Goal: Obtain resource: Download file/media

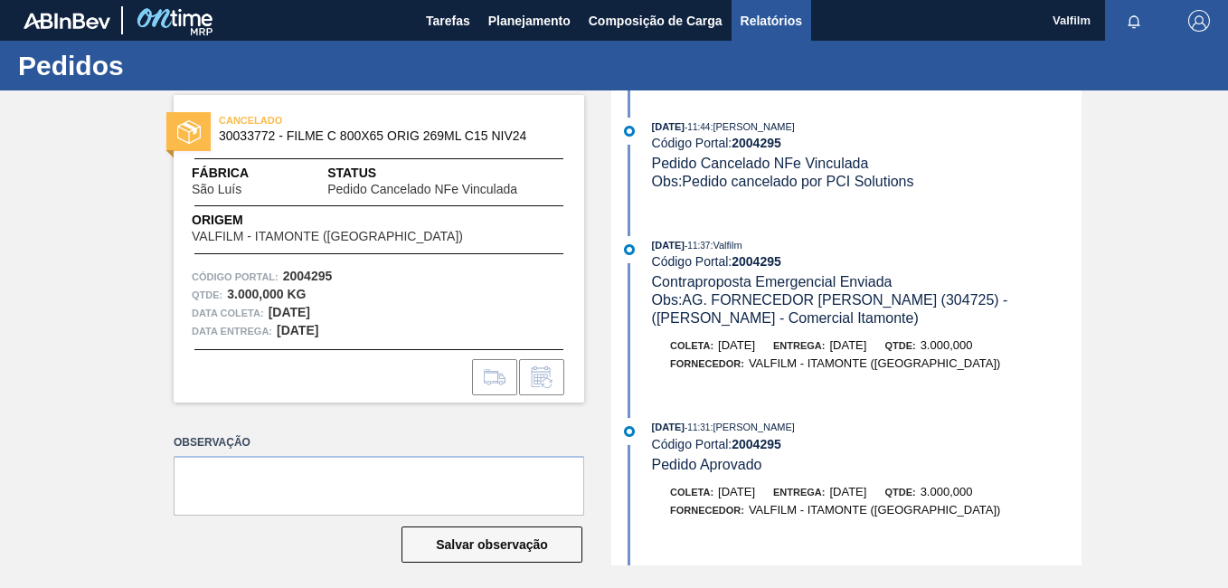
drag, startPoint x: 0, startPoint y: 0, endPoint x: 772, endPoint y: 23, distance: 772.0
click at [774, 15] on span "Relatórios" at bounding box center [772, 21] width 62 height 22
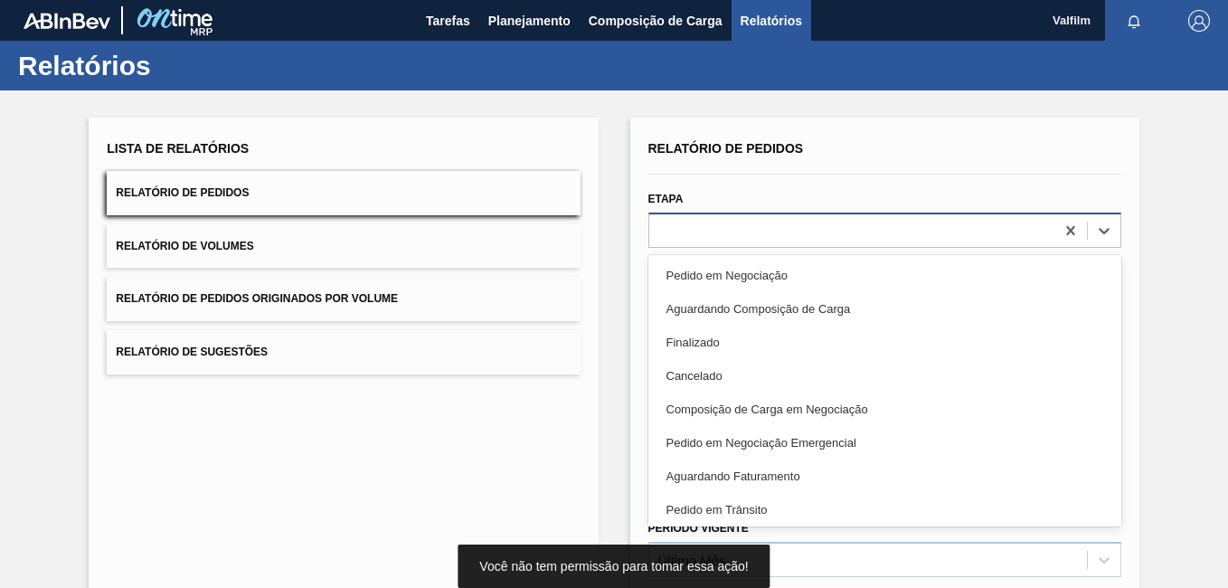
click at [695, 244] on div at bounding box center [885, 230] width 473 height 35
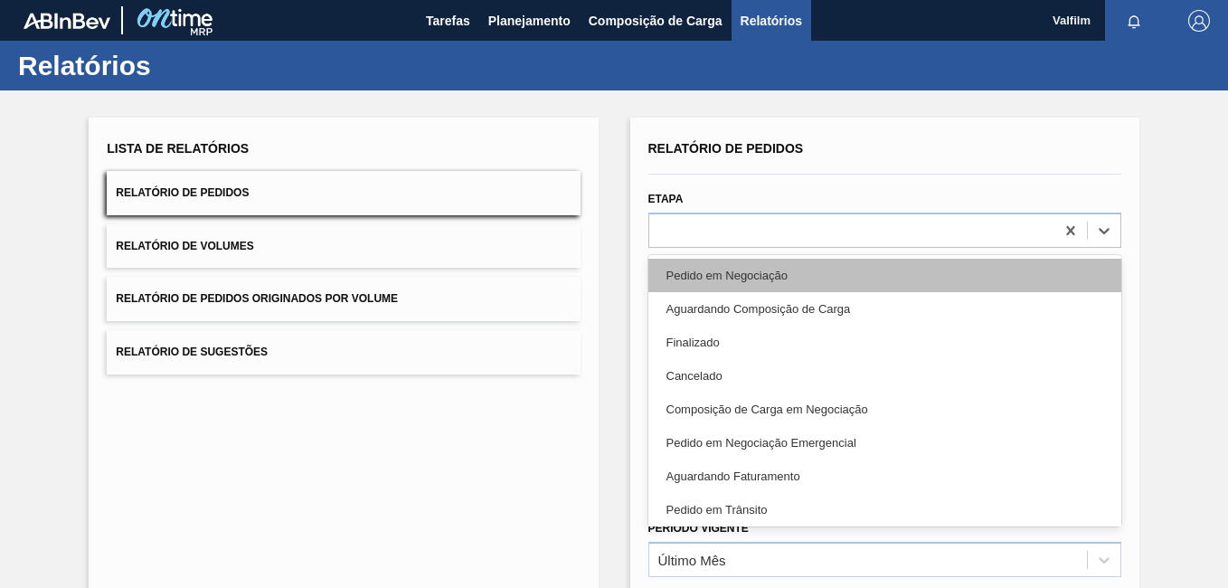
click at [747, 274] on div "Pedido em Negociação" at bounding box center [885, 275] width 473 height 33
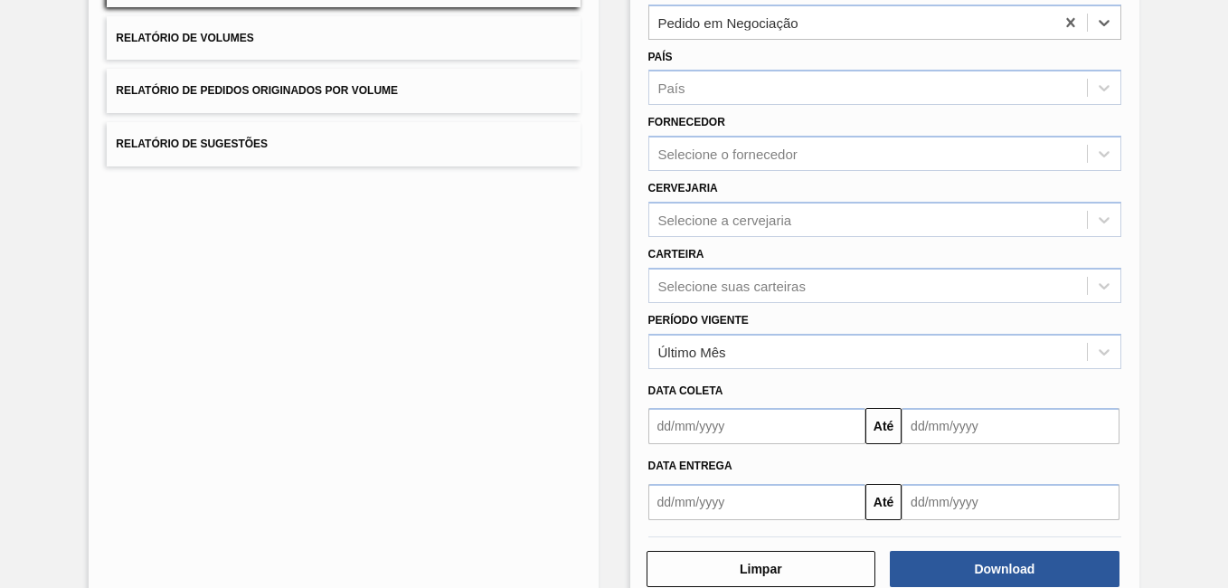
scroll to position [250, 0]
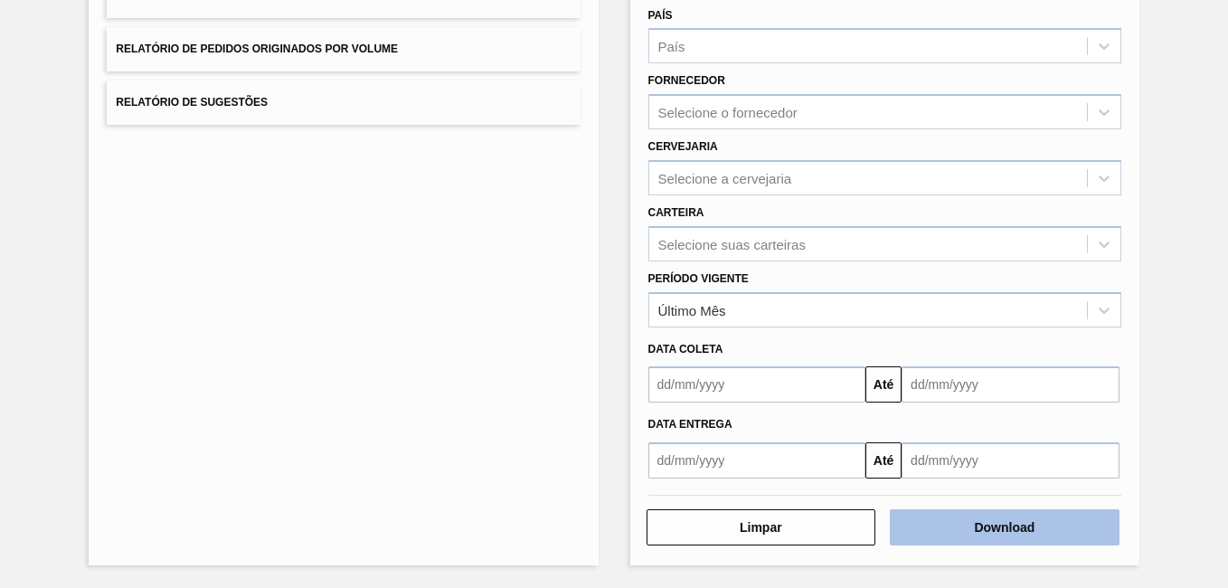
click at [1086, 519] on button "Download" at bounding box center [1005, 527] width 230 height 36
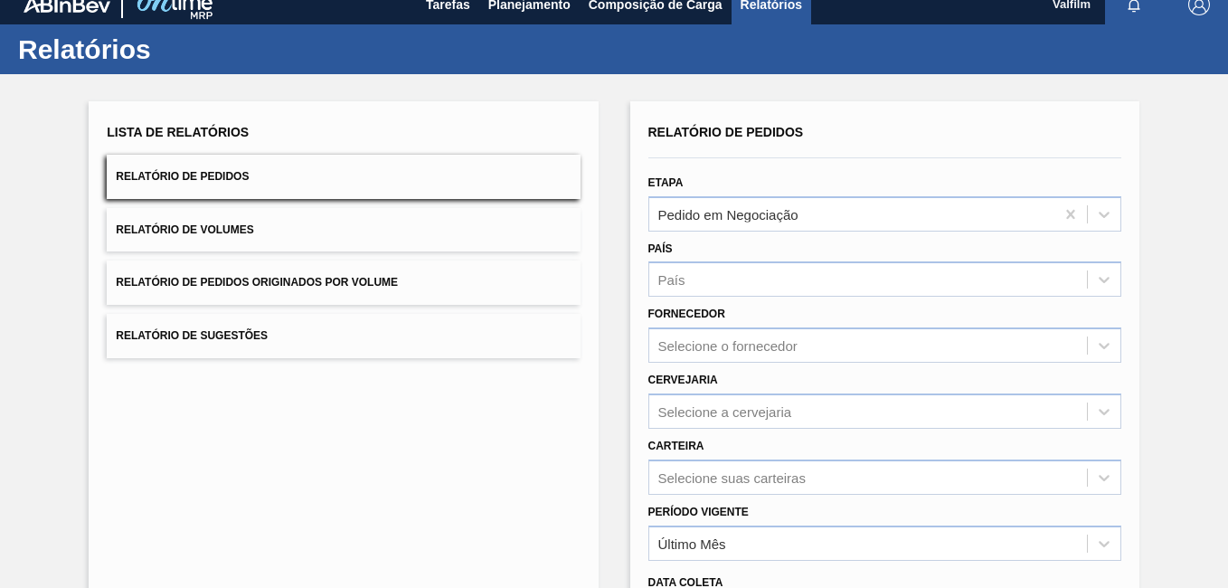
scroll to position [0, 0]
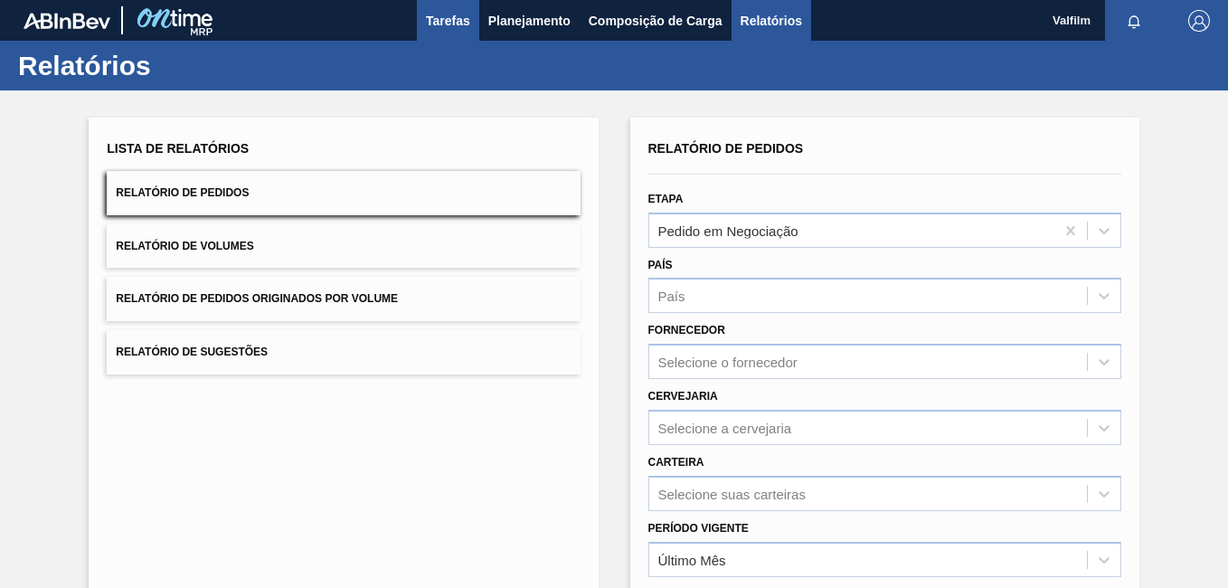
drag, startPoint x: 463, startPoint y: 22, endPoint x: 468, endPoint y: 38, distance: 16.9
click at [463, 22] on span "Tarefas" at bounding box center [448, 21] width 44 height 22
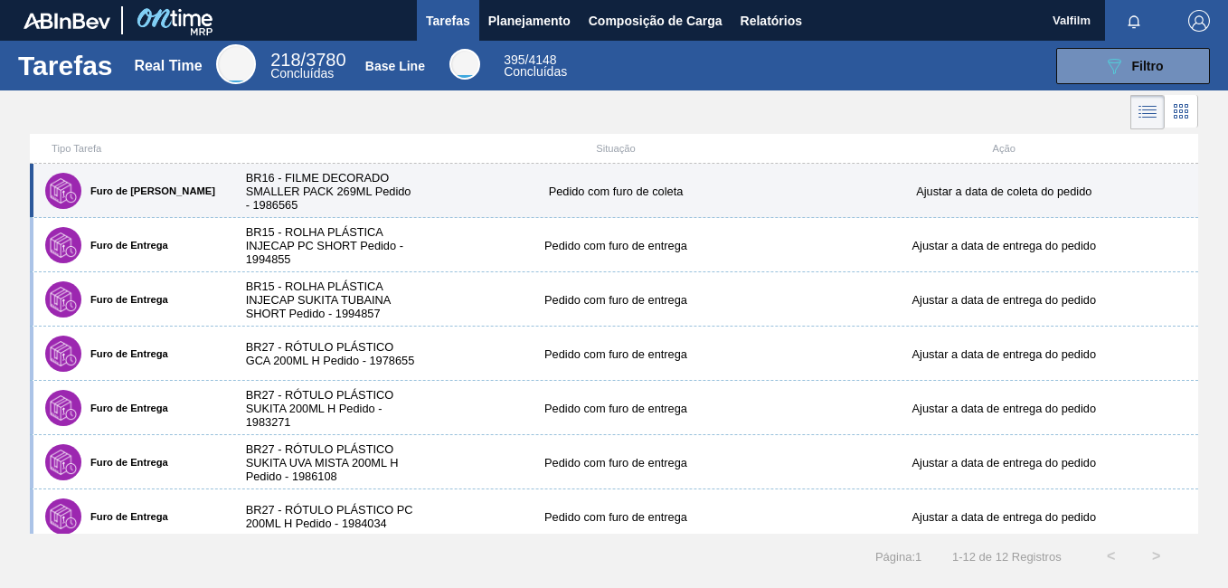
click at [469, 185] on div "Pedido com furo de coleta" at bounding box center [616, 192] width 388 height 14
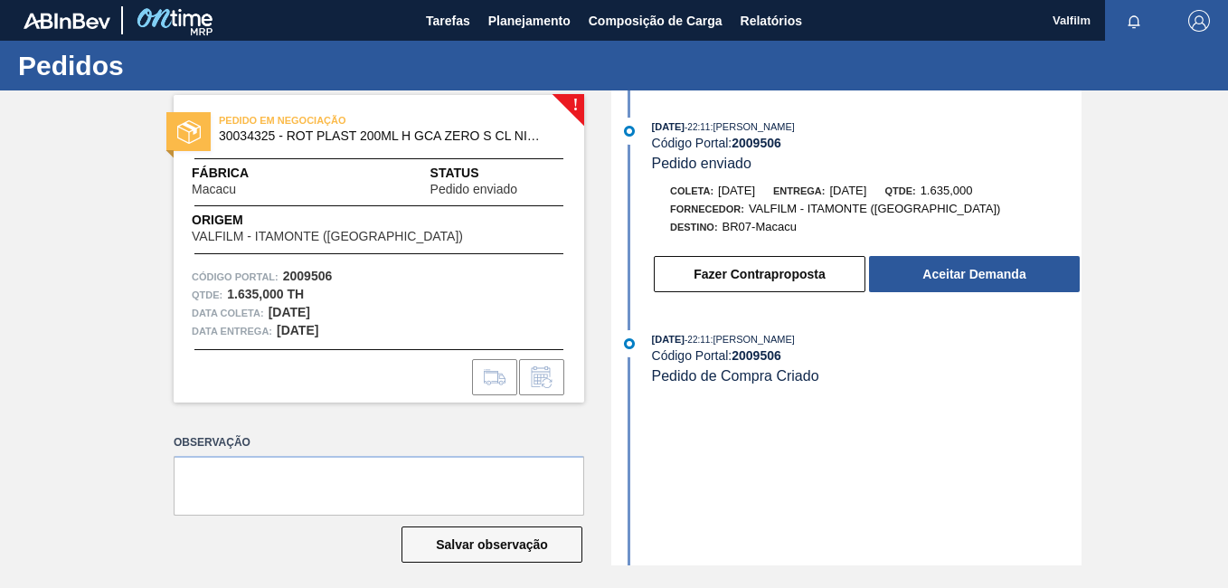
click at [1201, 384] on div "! PEDIDO EM NEGOCIAÇÃO 30034325 - ROT PLAST 200ML H GCA ZERO S CL NIV25 Fábrica…" at bounding box center [614, 327] width 1228 height 475
